Goal: Use online tool/utility: Use online tool/utility

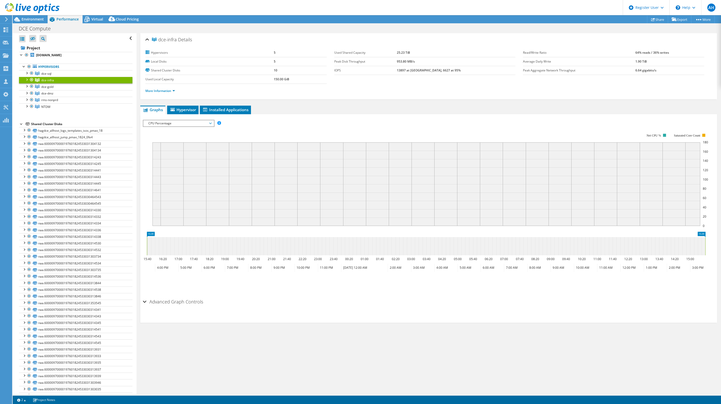
select select "USEast"
select select "USD"
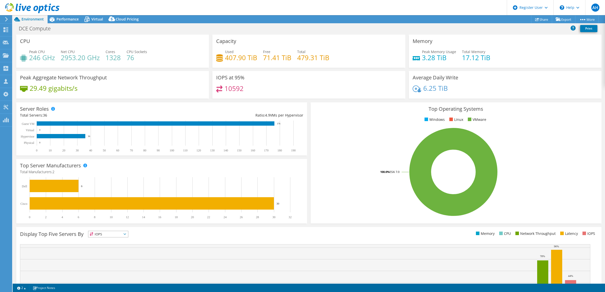
select select "USEast"
select select "USD"
